Goal: Information Seeking & Learning: Learn about a topic

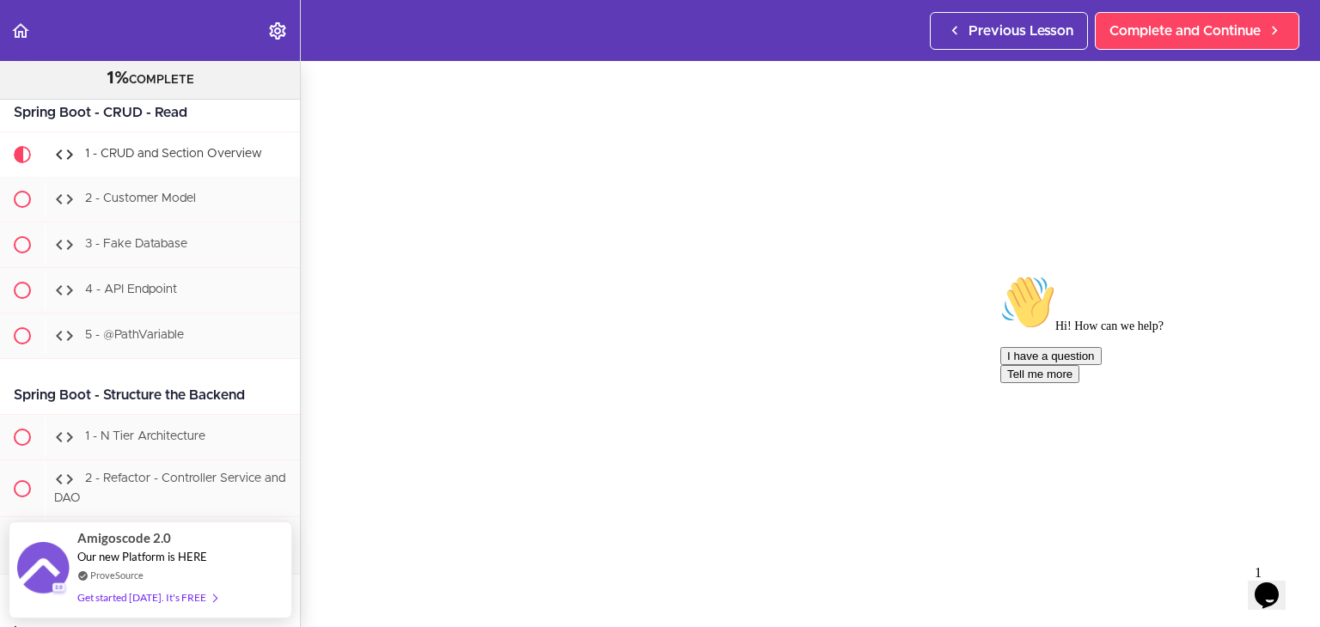
scroll to position [47, 0]
click at [1299, 191] on div "1 - CRUD and Section Overview Complete and Continue 1 - Follow us on LinkedIn 2…" at bounding box center [810, 297] width 1019 height 566
click at [1000, 275] on icon "Chat attention grabber" at bounding box center [1000, 275] width 0 height 0
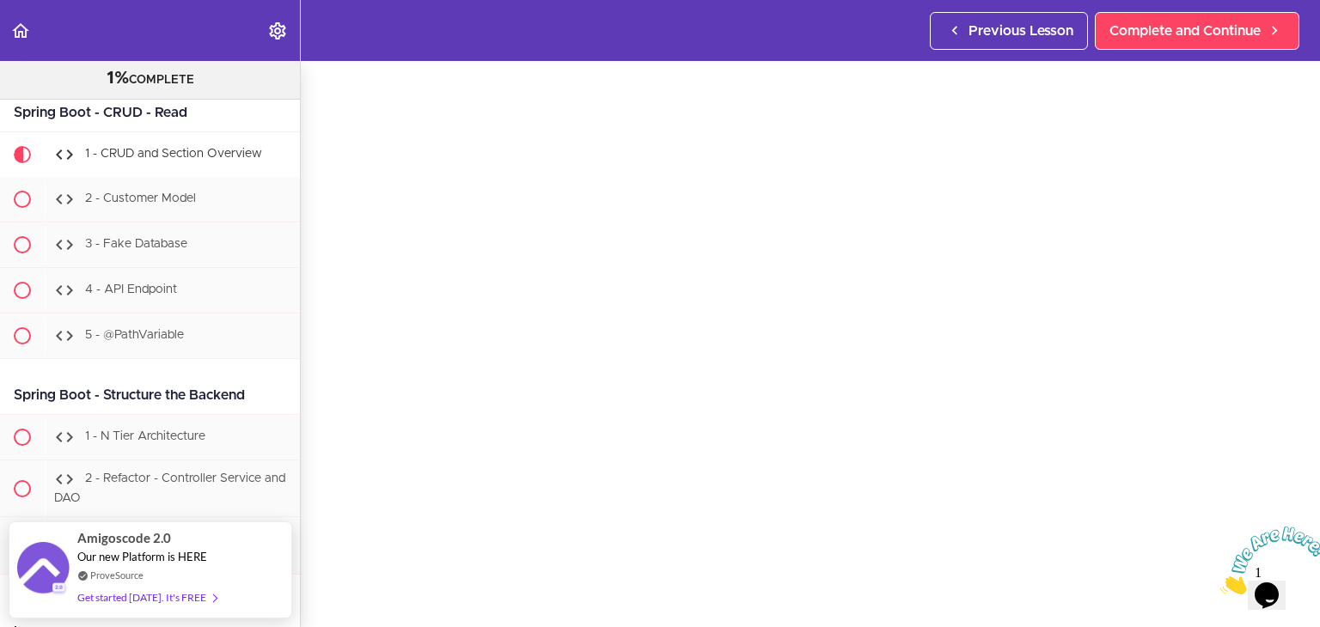
click at [1220, 583] on icon "Close" at bounding box center [1220, 590] width 0 height 15
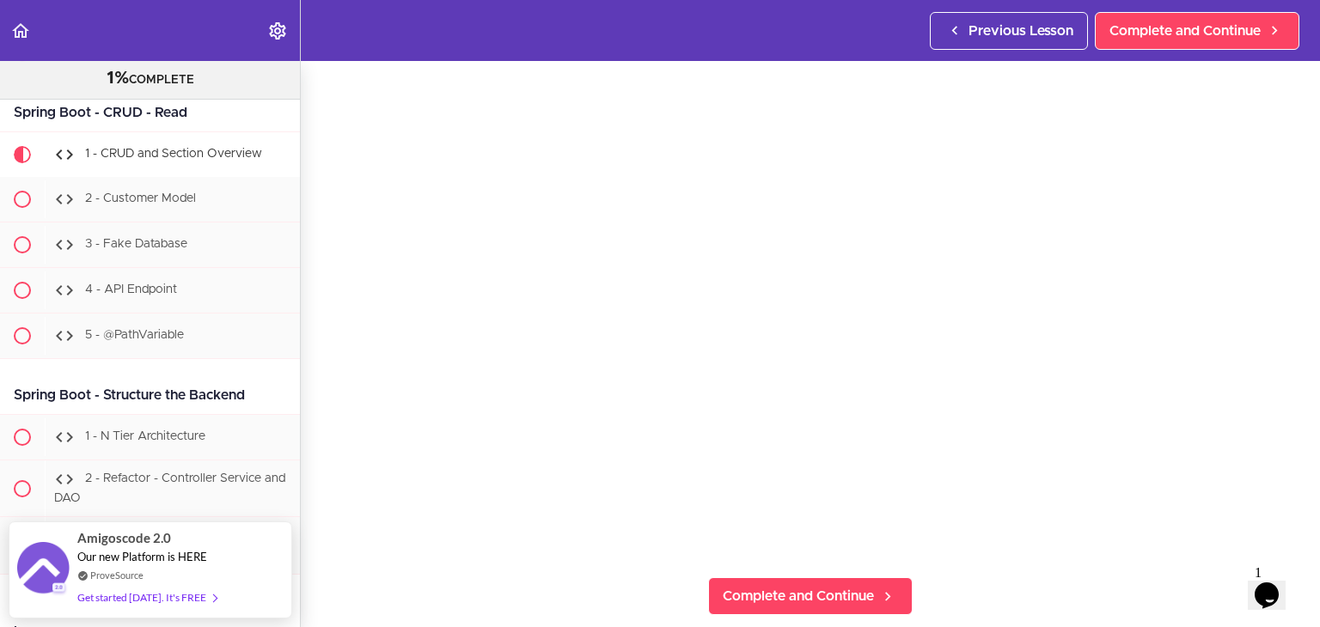
scroll to position [133, 0]
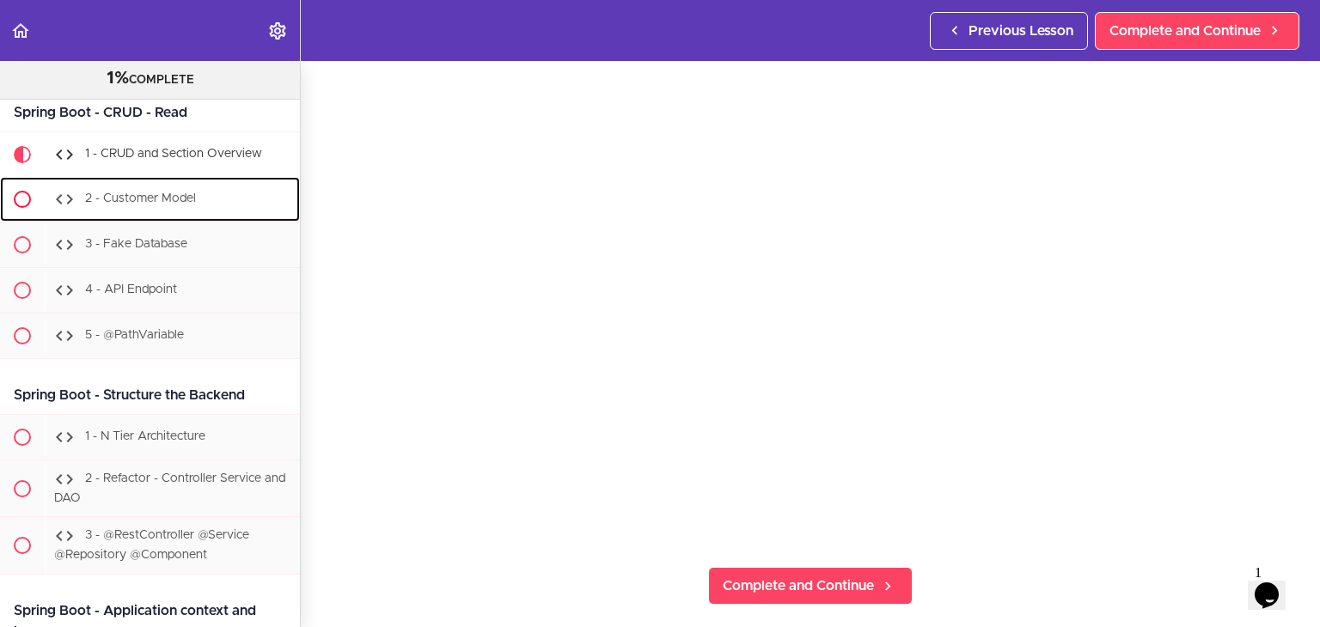
click at [184, 204] on span "2 - Customer Model" at bounding box center [140, 198] width 111 height 12
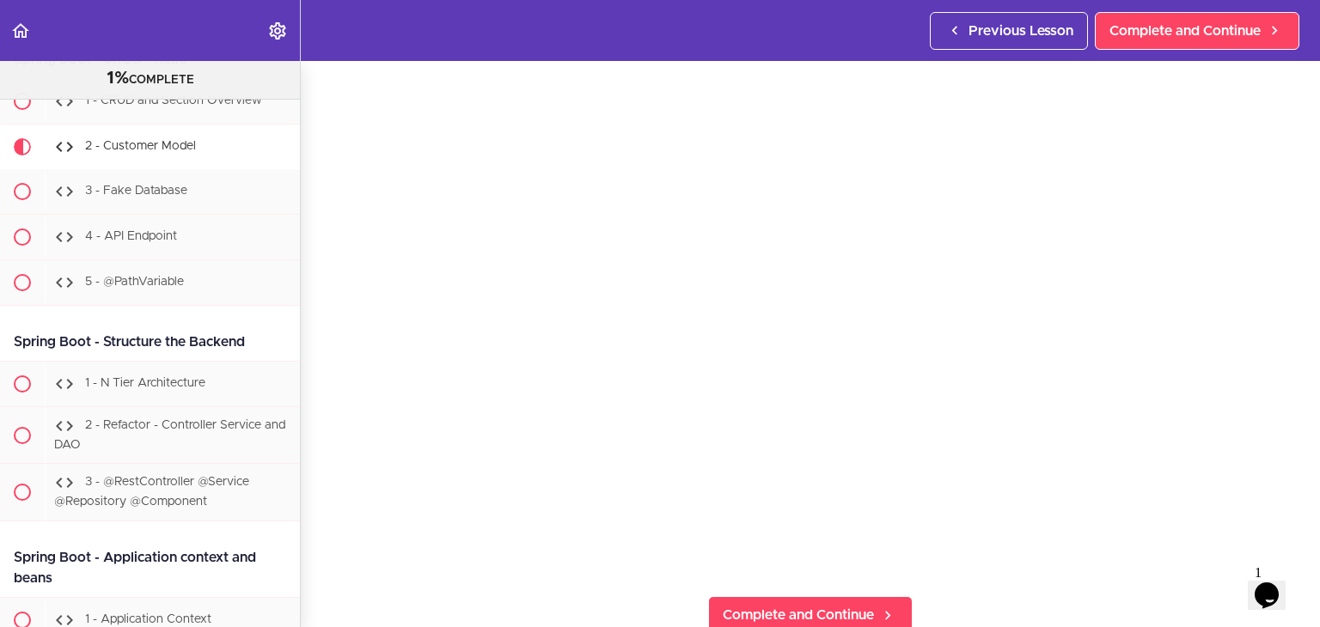
scroll to position [80, 0]
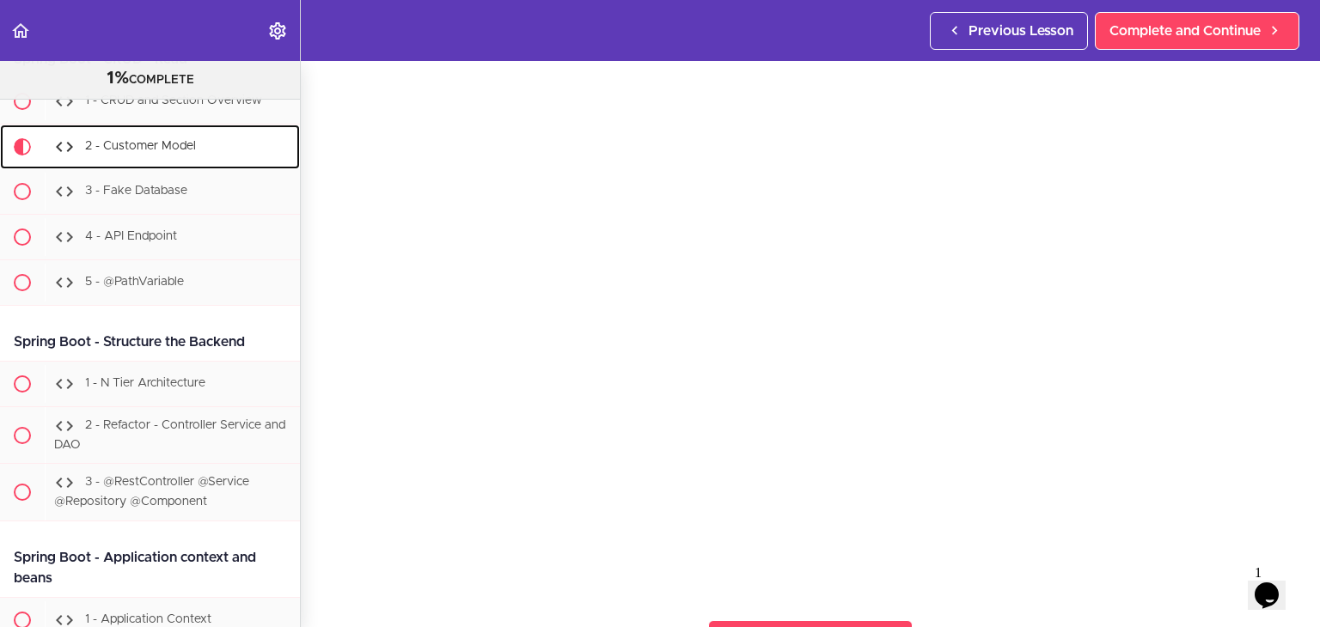
click at [163, 169] on link "2 - Customer Model" at bounding box center [150, 147] width 300 height 45
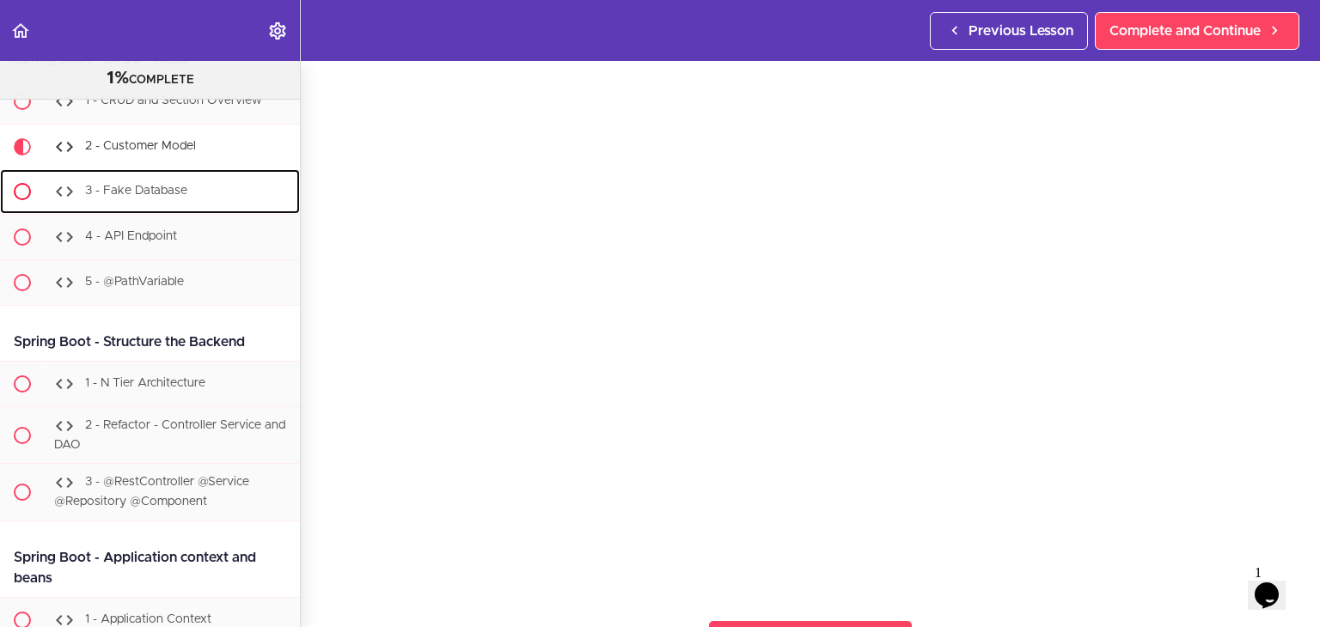
click at [162, 210] on div "3 - Fake Database" at bounding box center [172, 192] width 255 height 38
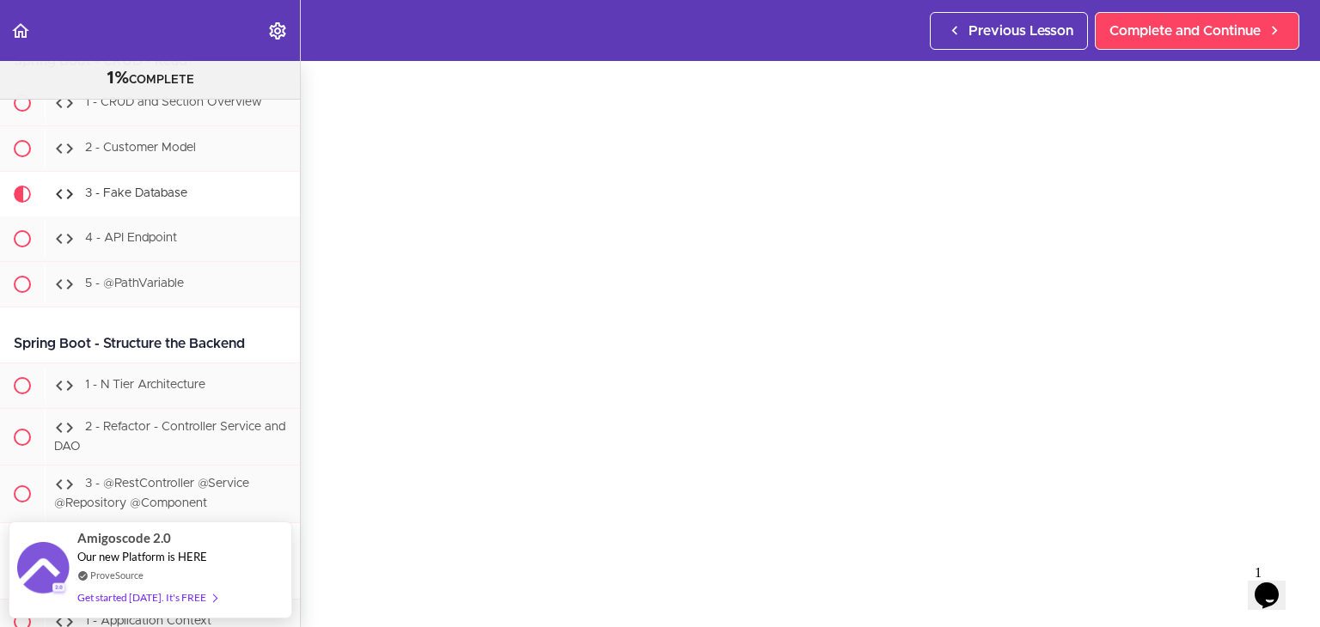
scroll to position [58, 0]
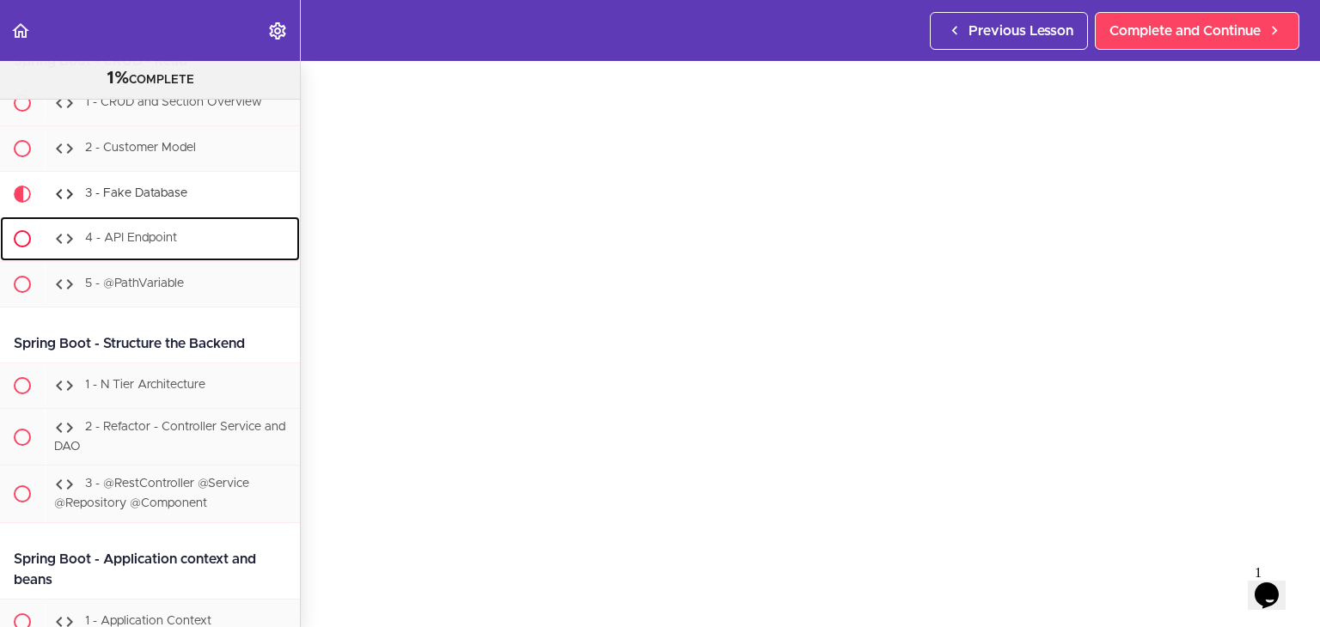
click at [189, 258] on div "4 - API Endpoint" at bounding box center [172, 239] width 255 height 38
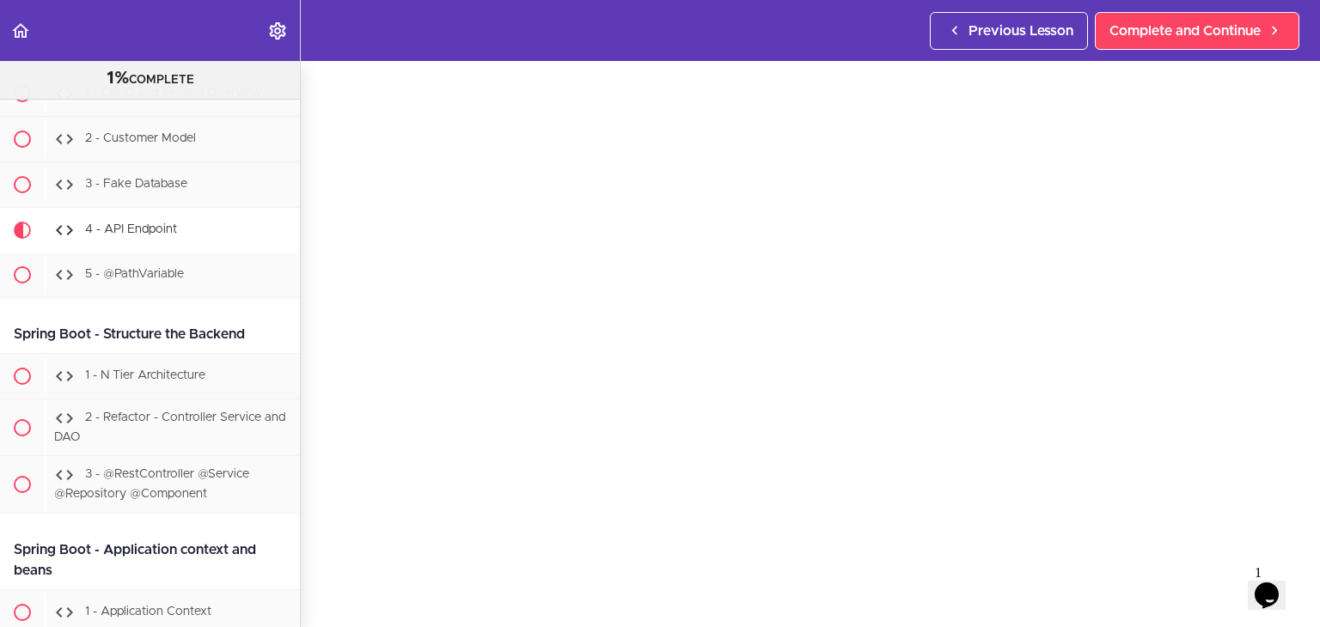
scroll to position [62, 0]
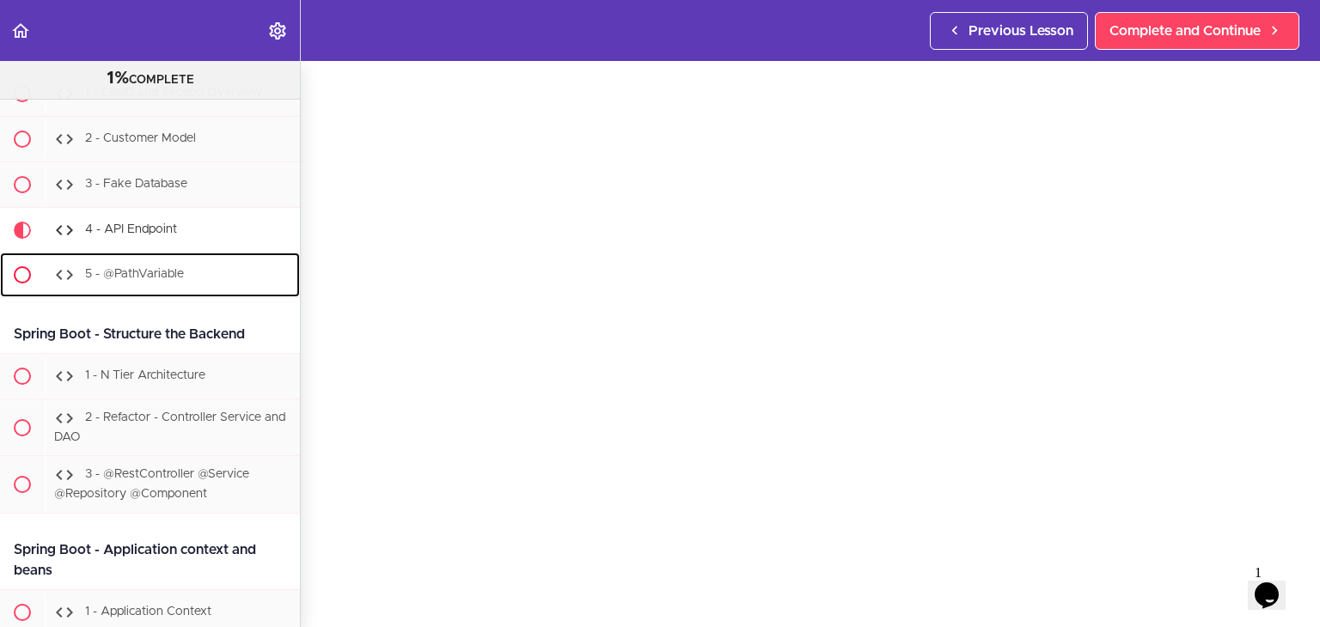
click at [174, 280] on span "5 - @PathVariable" at bounding box center [134, 274] width 99 height 12
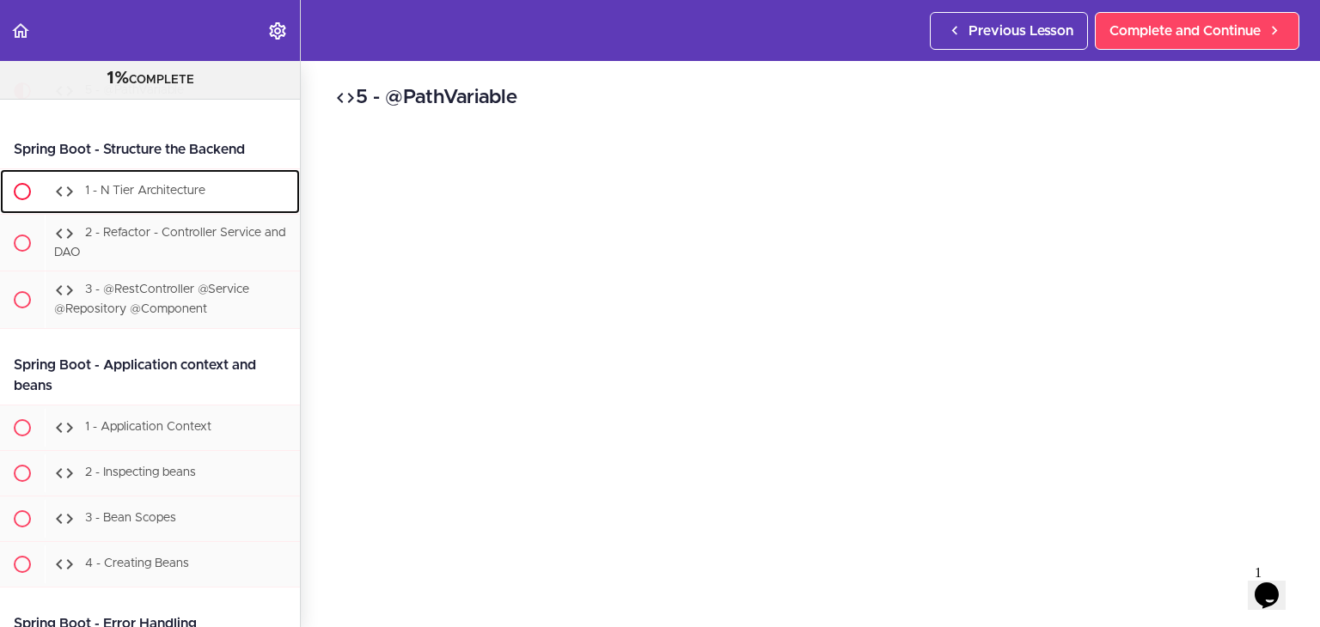
click at [174, 197] on span "1 - N Tier Architecture" at bounding box center [145, 191] width 120 height 12
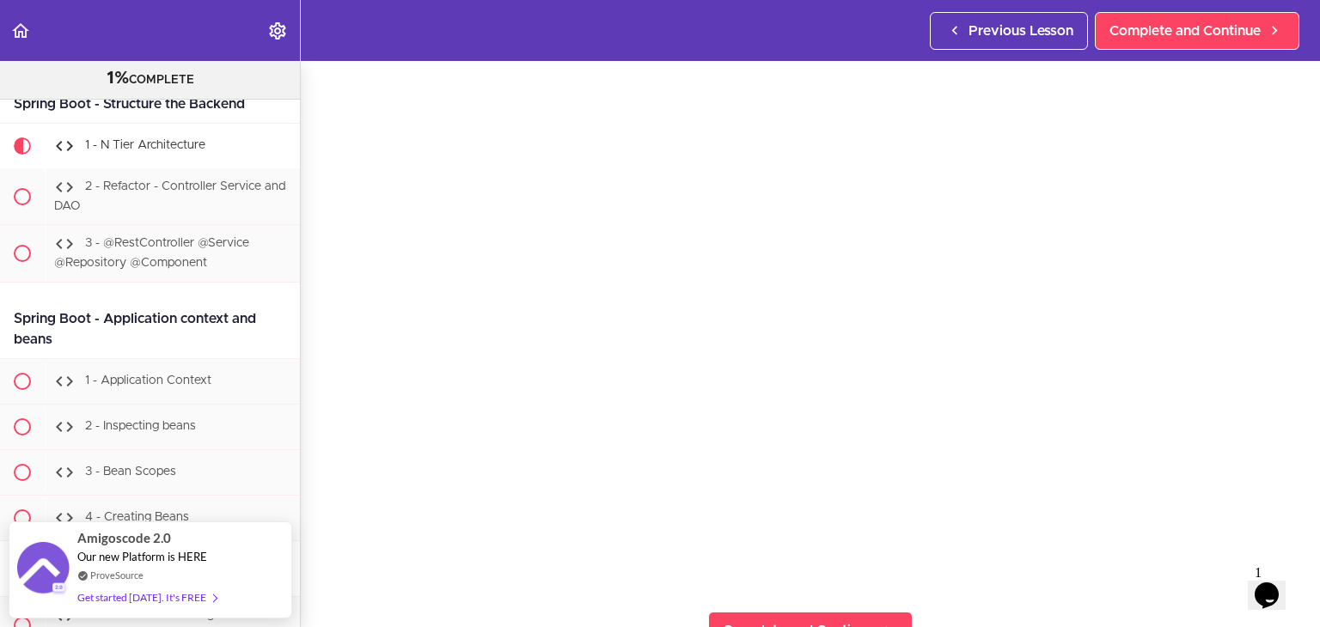
scroll to position [57, 0]
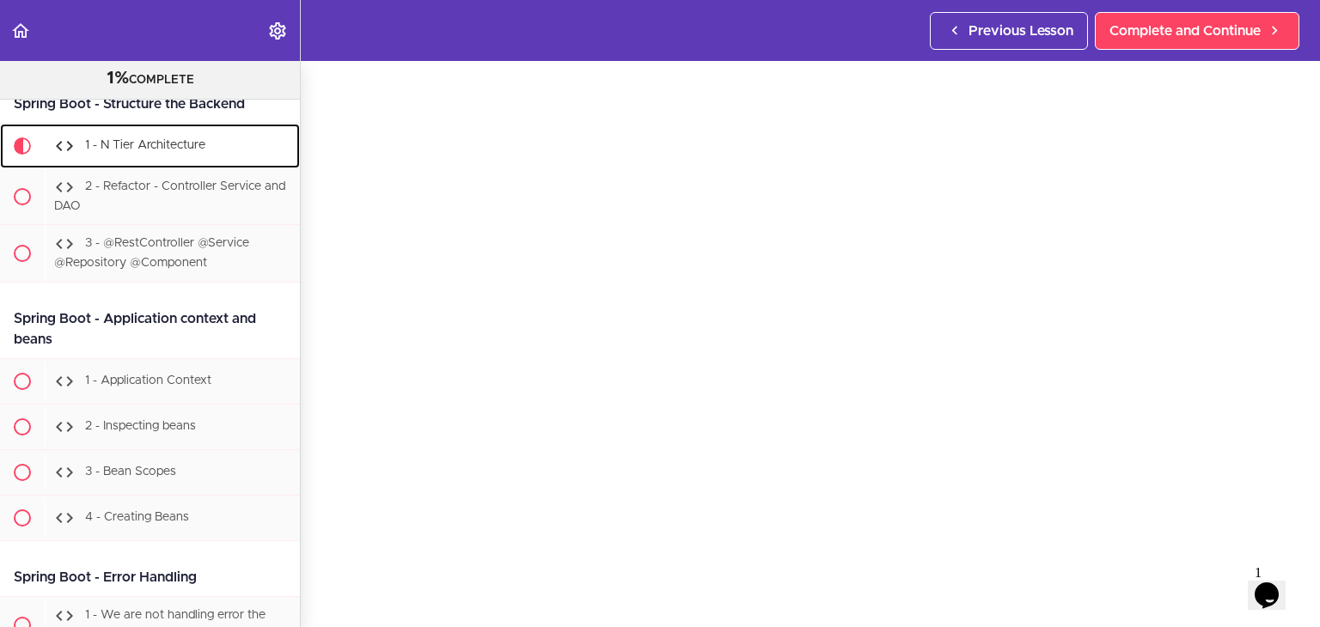
click at [175, 165] on div "1 - N Tier Architecture" at bounding box center [172, 146] width 255 height 38
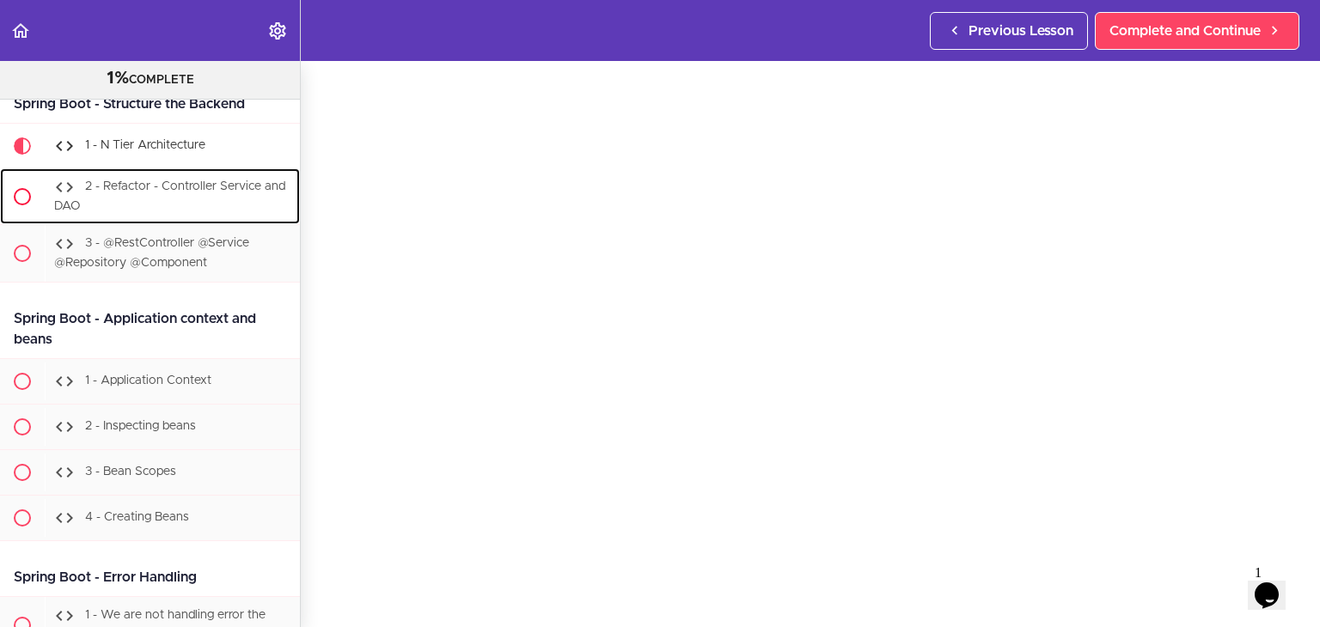
click at [172, 212] on span "2 - Refactor - Controller Service and DAO" at bounding box center [169, 196] width 231 height 32
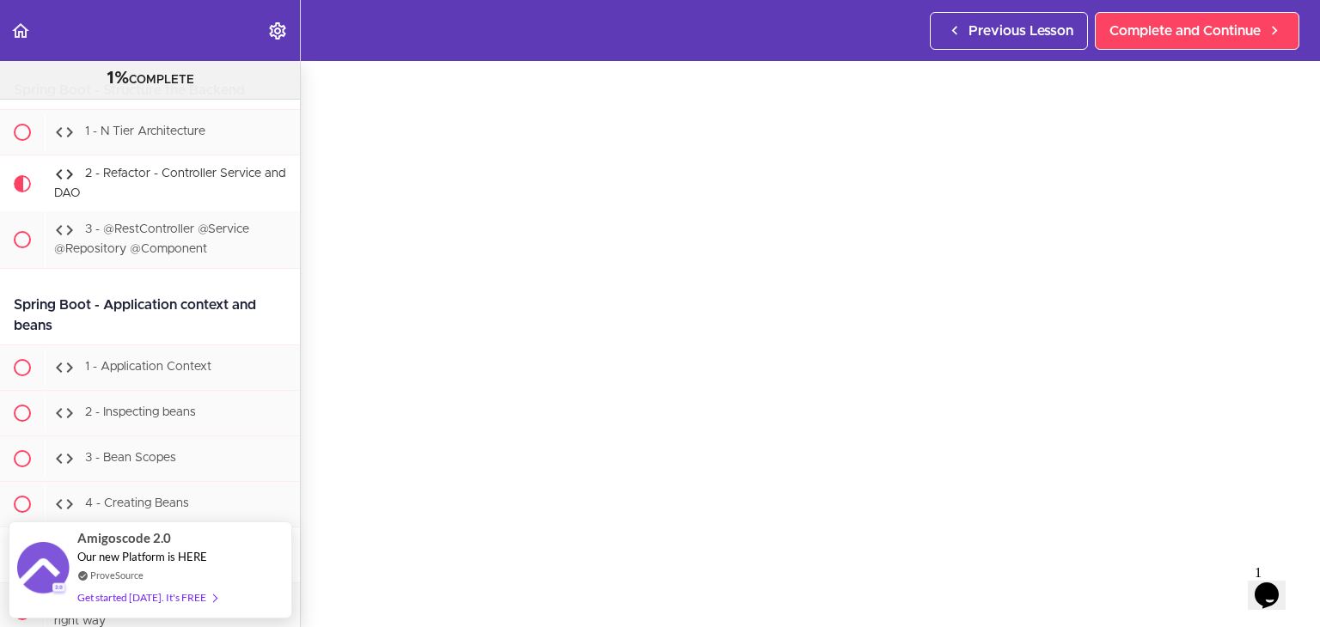
scroll to position [54, 0]
